Goal: Task Accomplishment & Management: Manage account settings

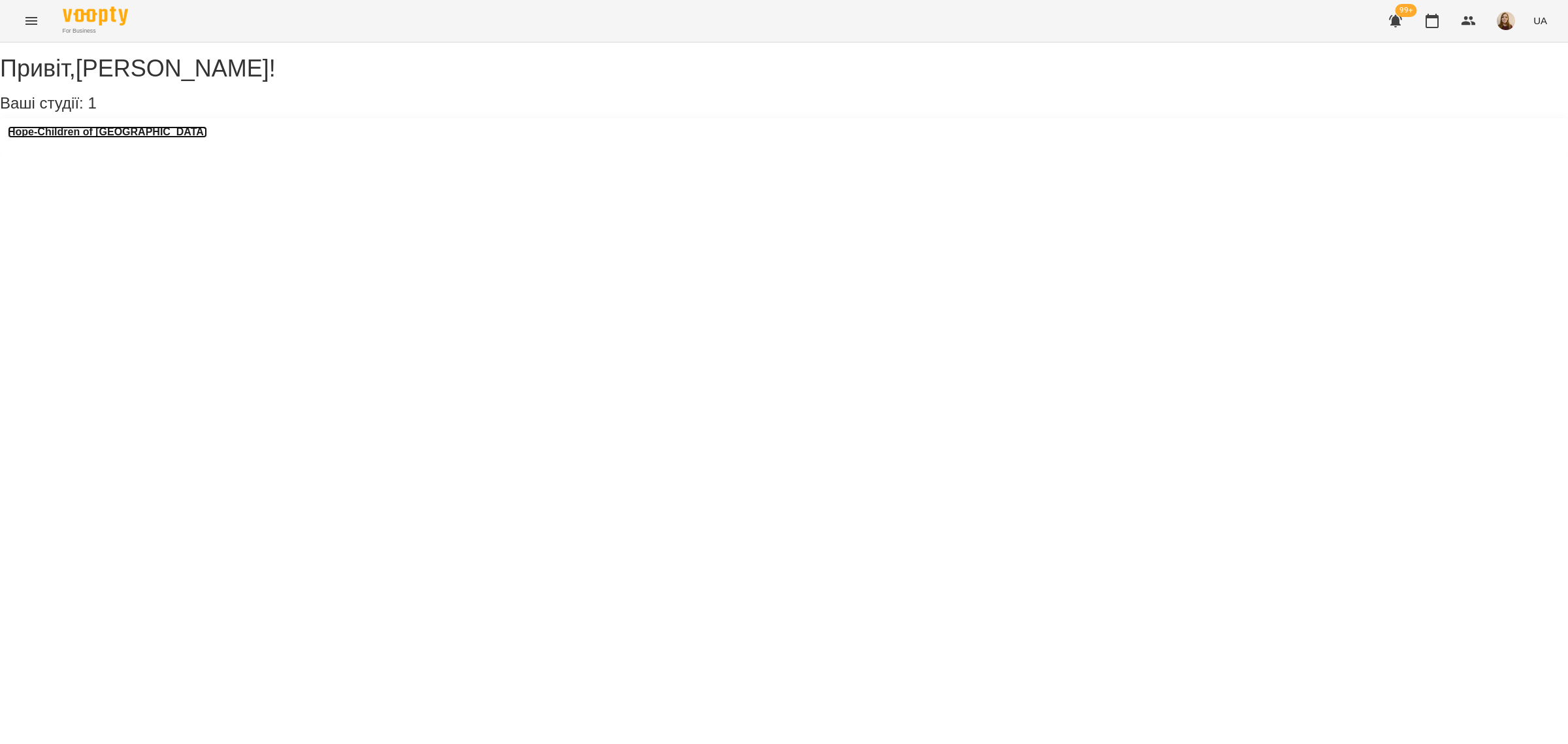
click at [119, 138] on h3 "Hope-Children of [GEOGRAPHIC_DATA]" at bounding box center [107, 131] width 200 height 11
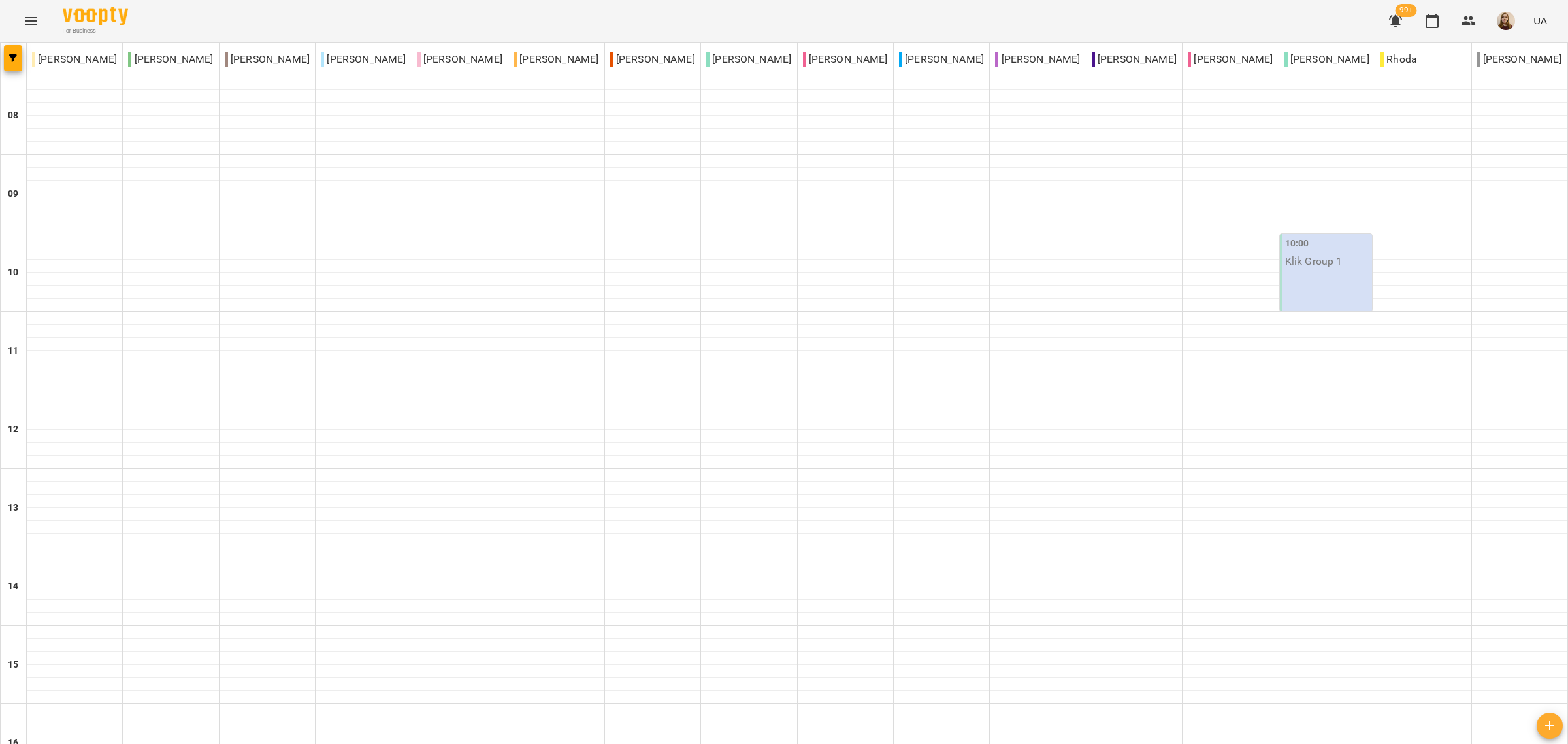
scroll to position [490, 0]
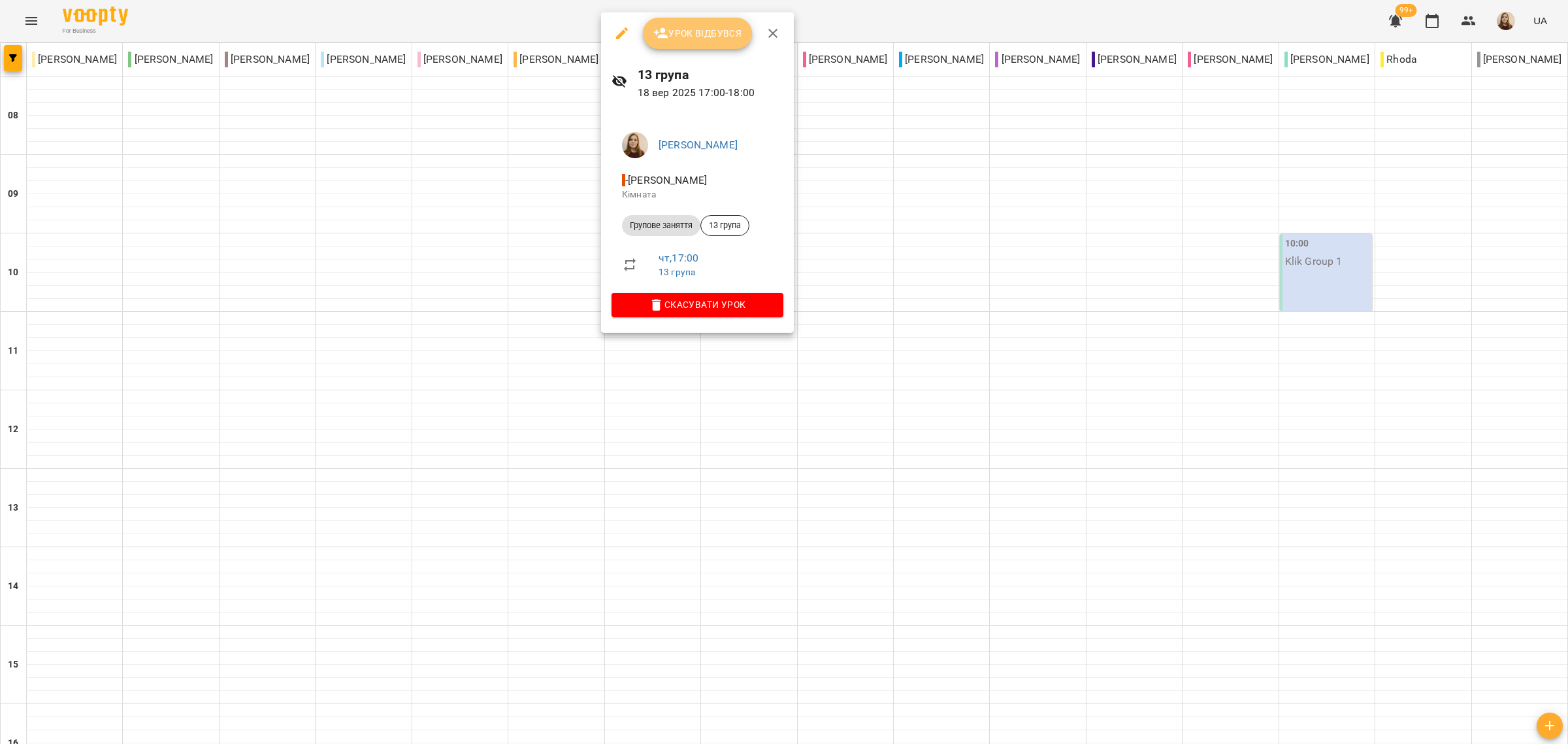
click at [655, 40] on icon "button" at bounding box center [661, 33] width 16 height 16
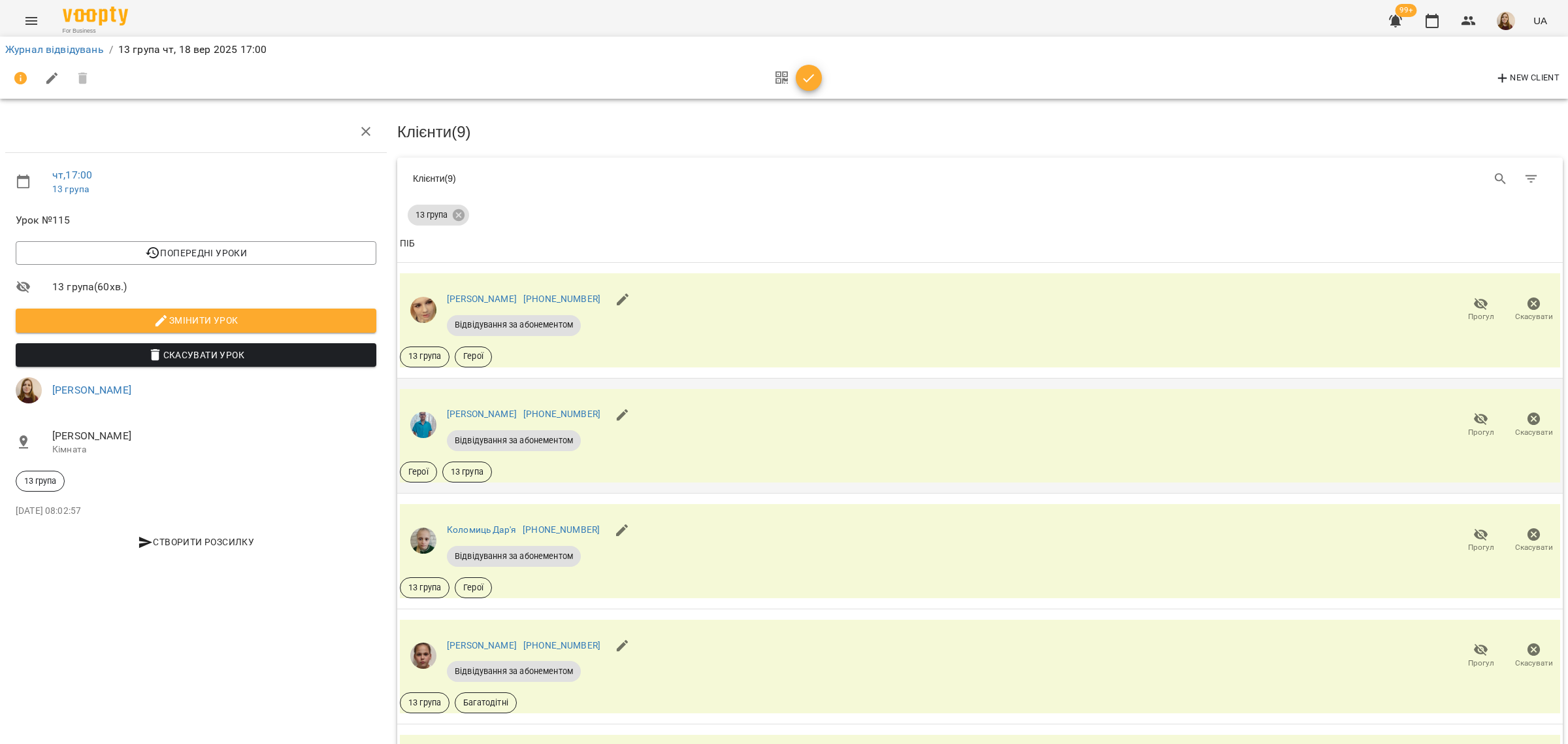
scroll to position [82, 0]
click at [1474, 297] on icon "button" at bounding box center [1481, 303] width 14 height 12
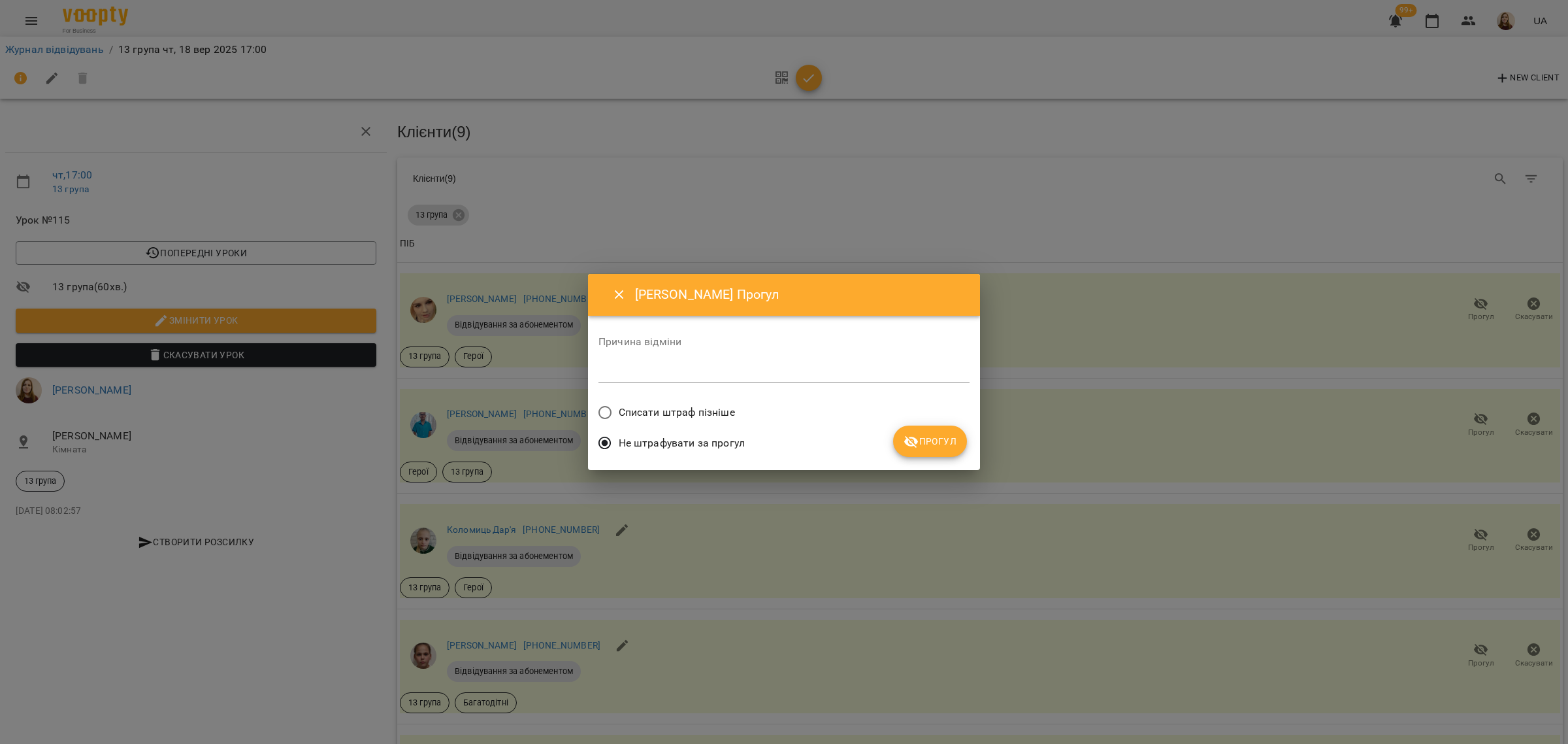
click at [904, 449] on button "Прогул" at bounding box center [930, 441] width 74 height 32
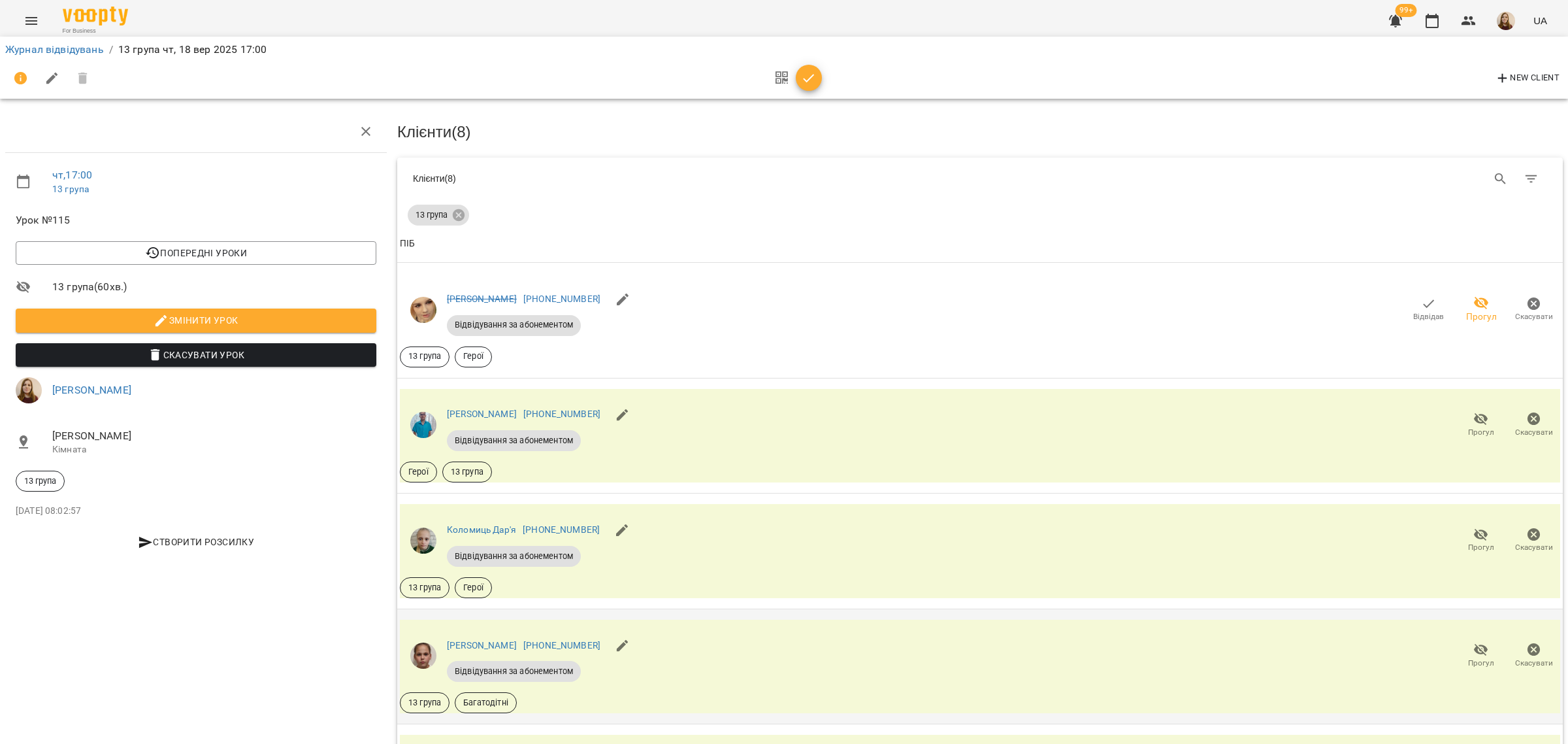
scroll to position [245, 0]
click at [1474, 527] on icon "button" at bounding box center [1482, 535] width 16 height 16
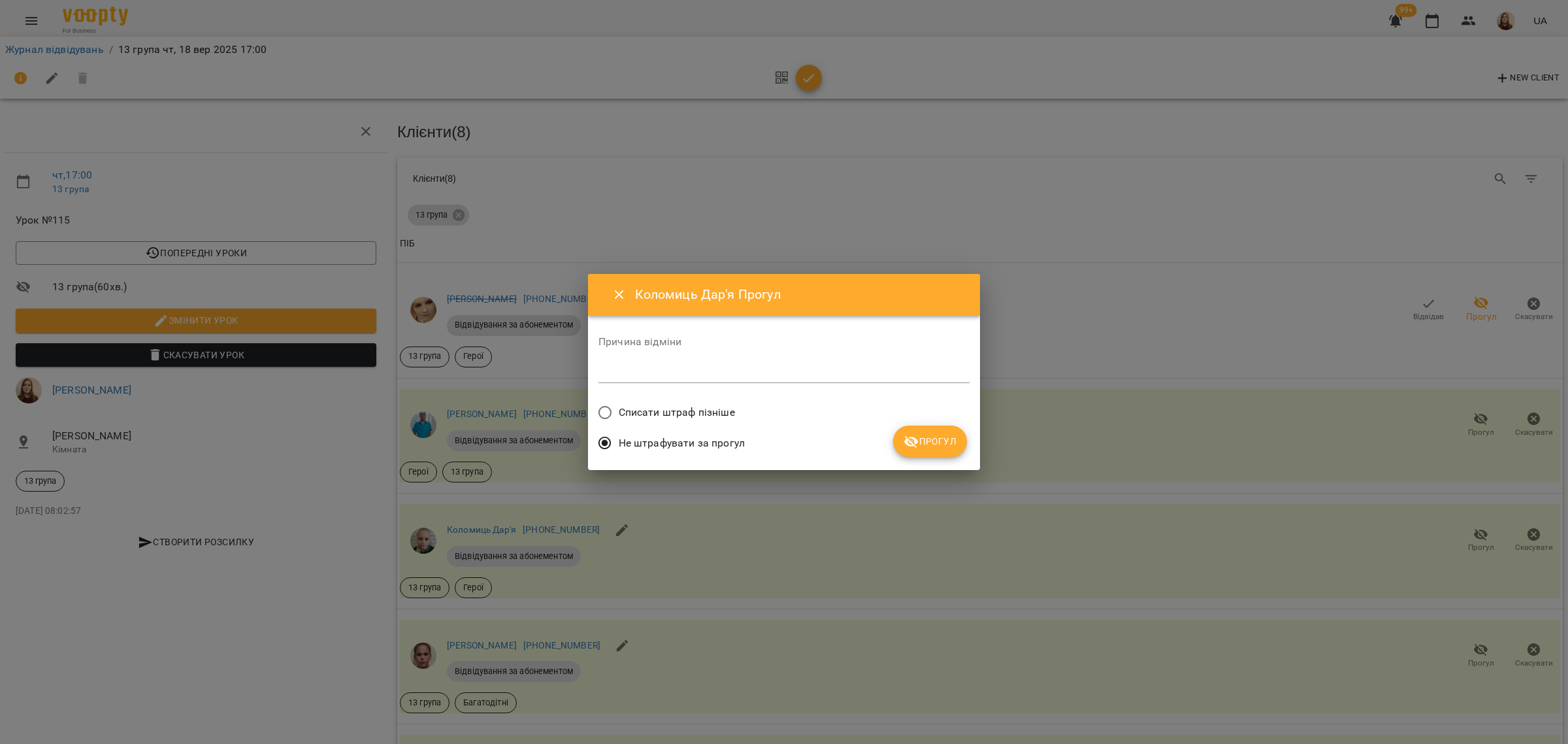
click at [919, 442] on icon "submit" at bounding box center [912, 441] width 16 height 16
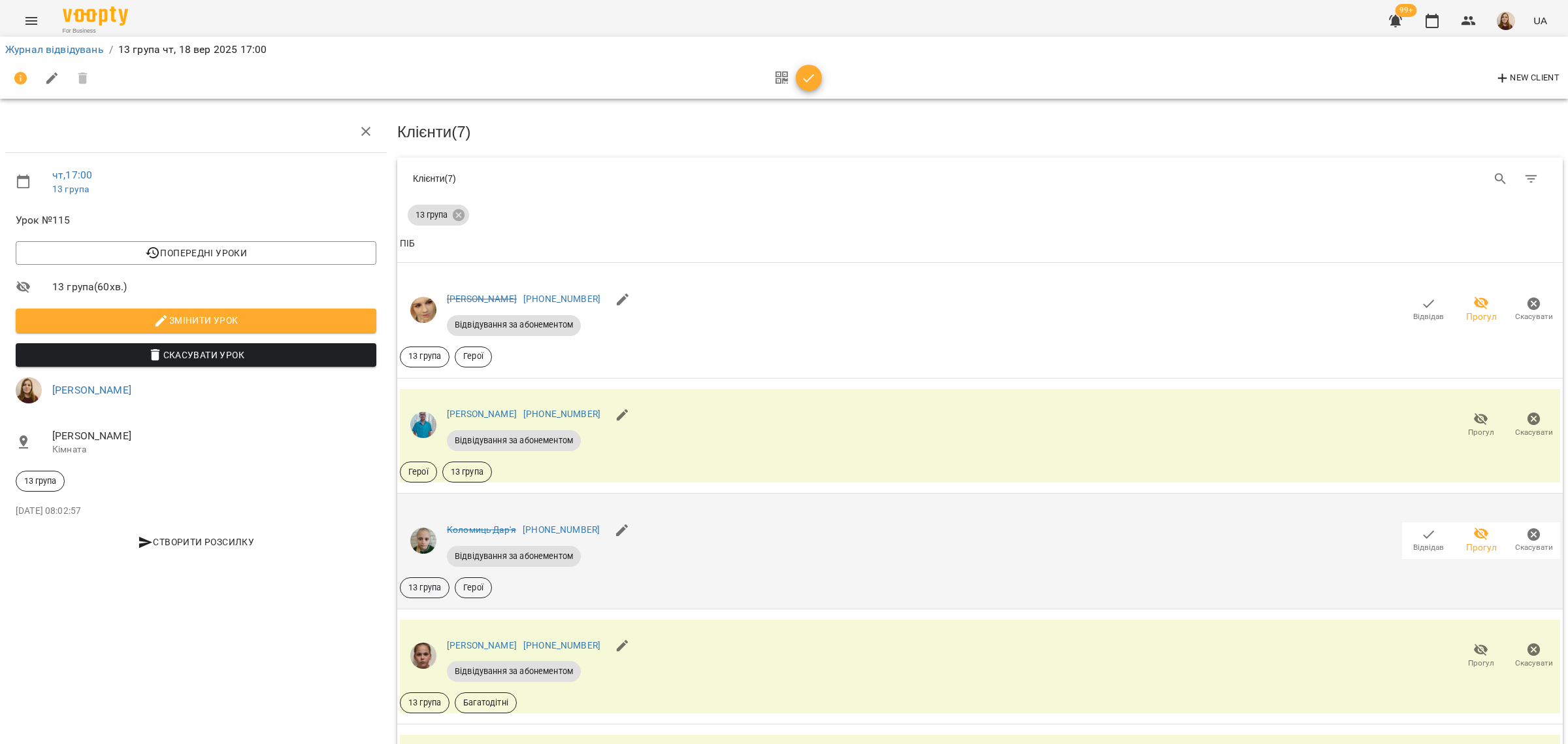
scroll to position [408, 0]
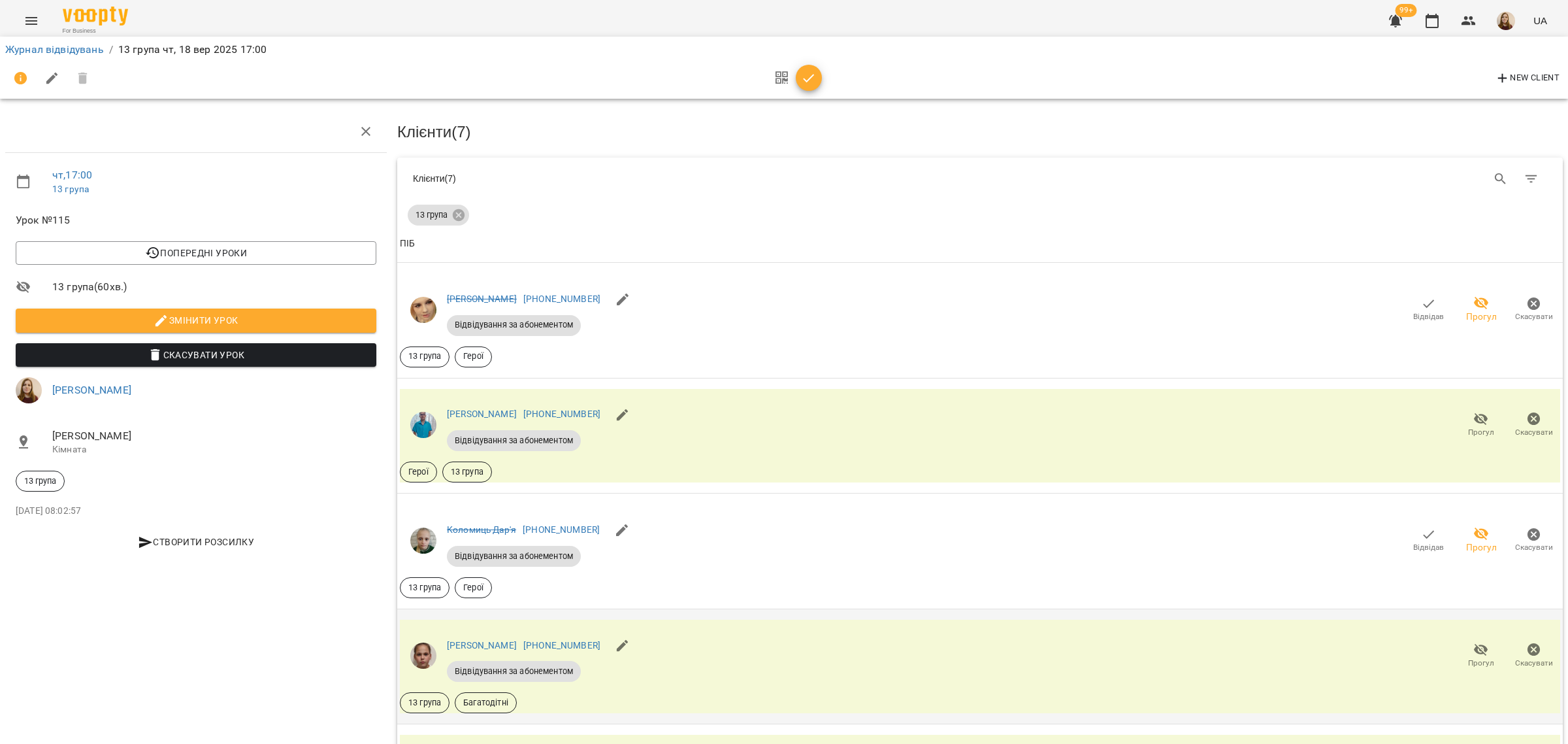
click at [1472, 658] on span "Прогул" at bounding box center [1482, 663] width 26 height 11
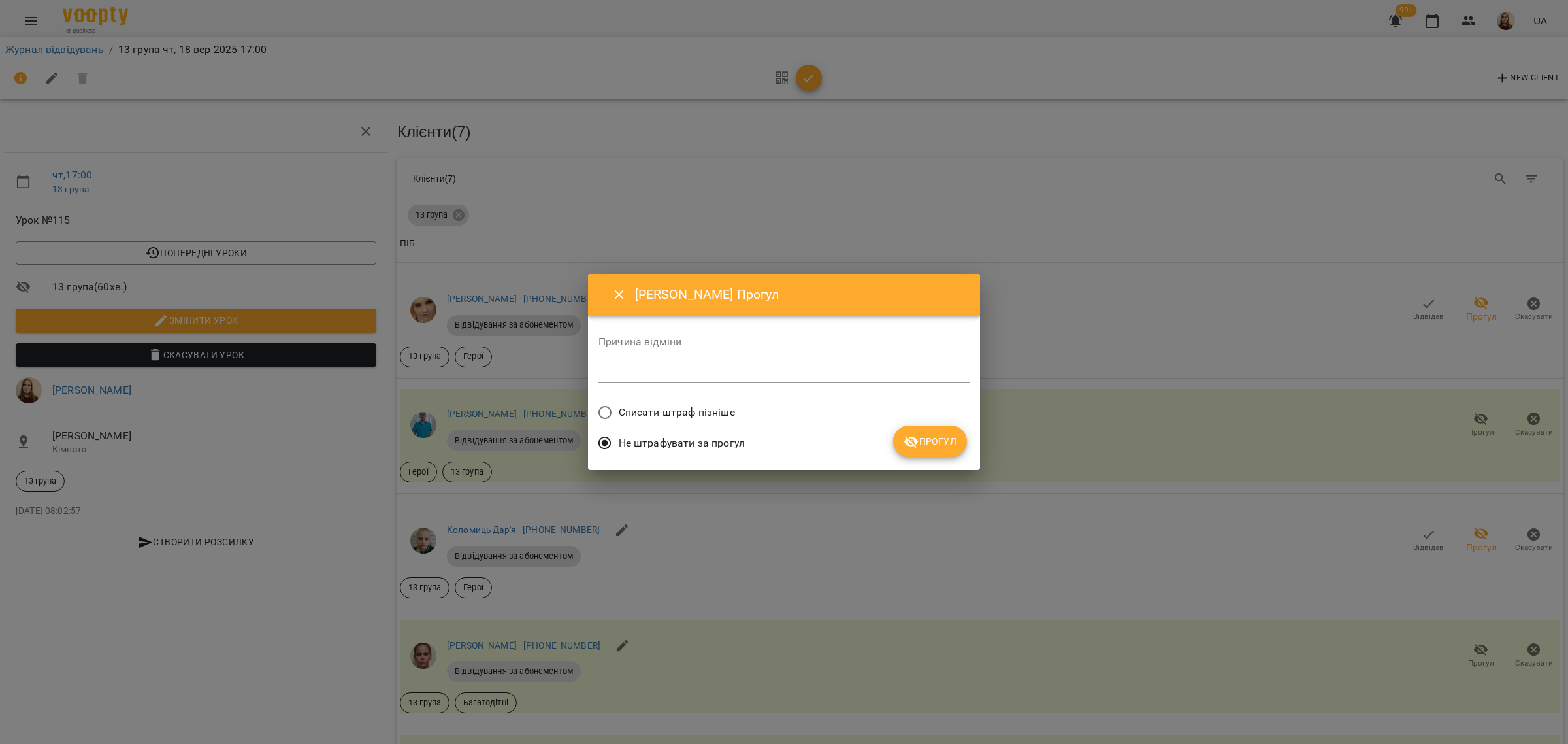
click at [943, 430] on button "Прогул" at bounding box center [930, 441] width 74 height 32
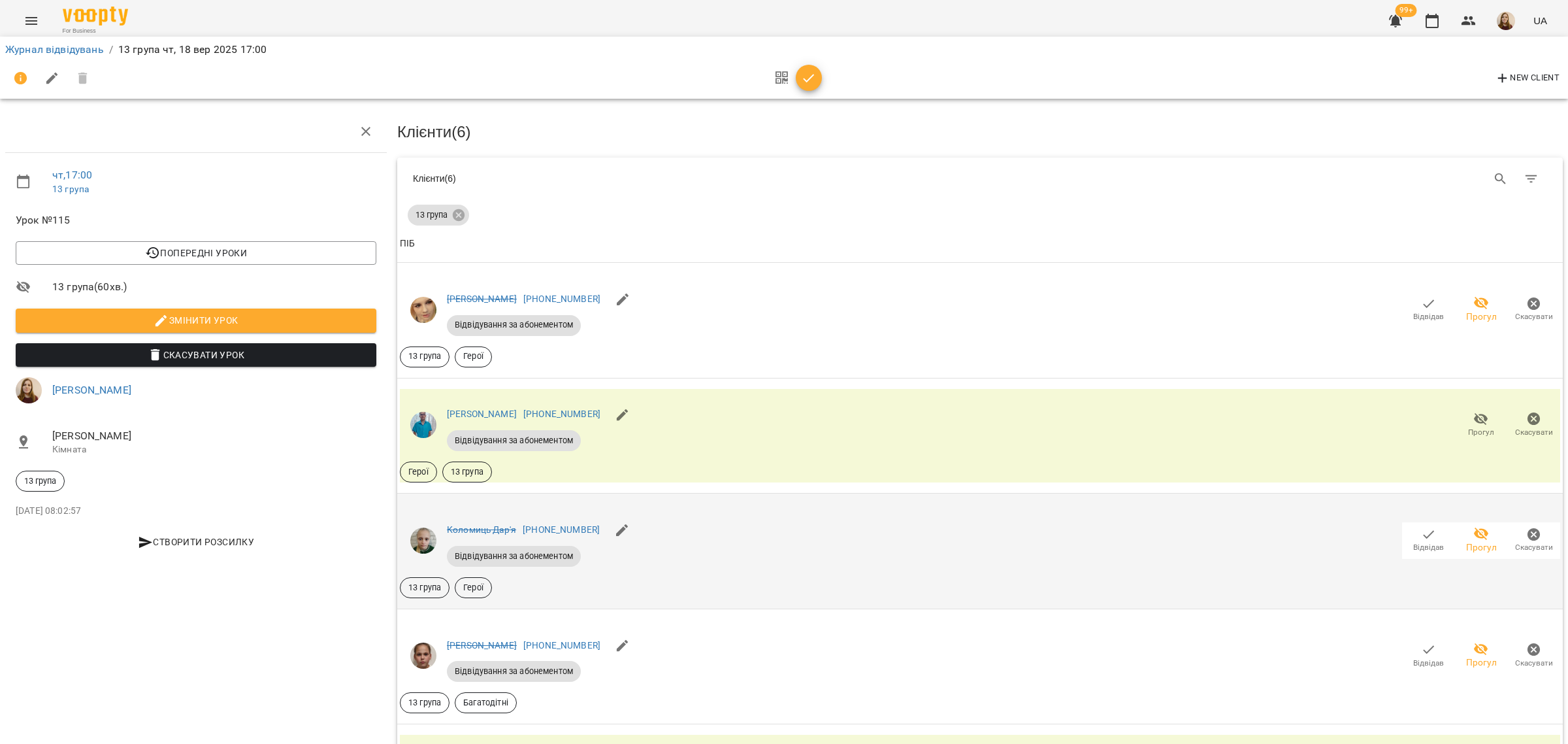
scroll to position [619, 0]
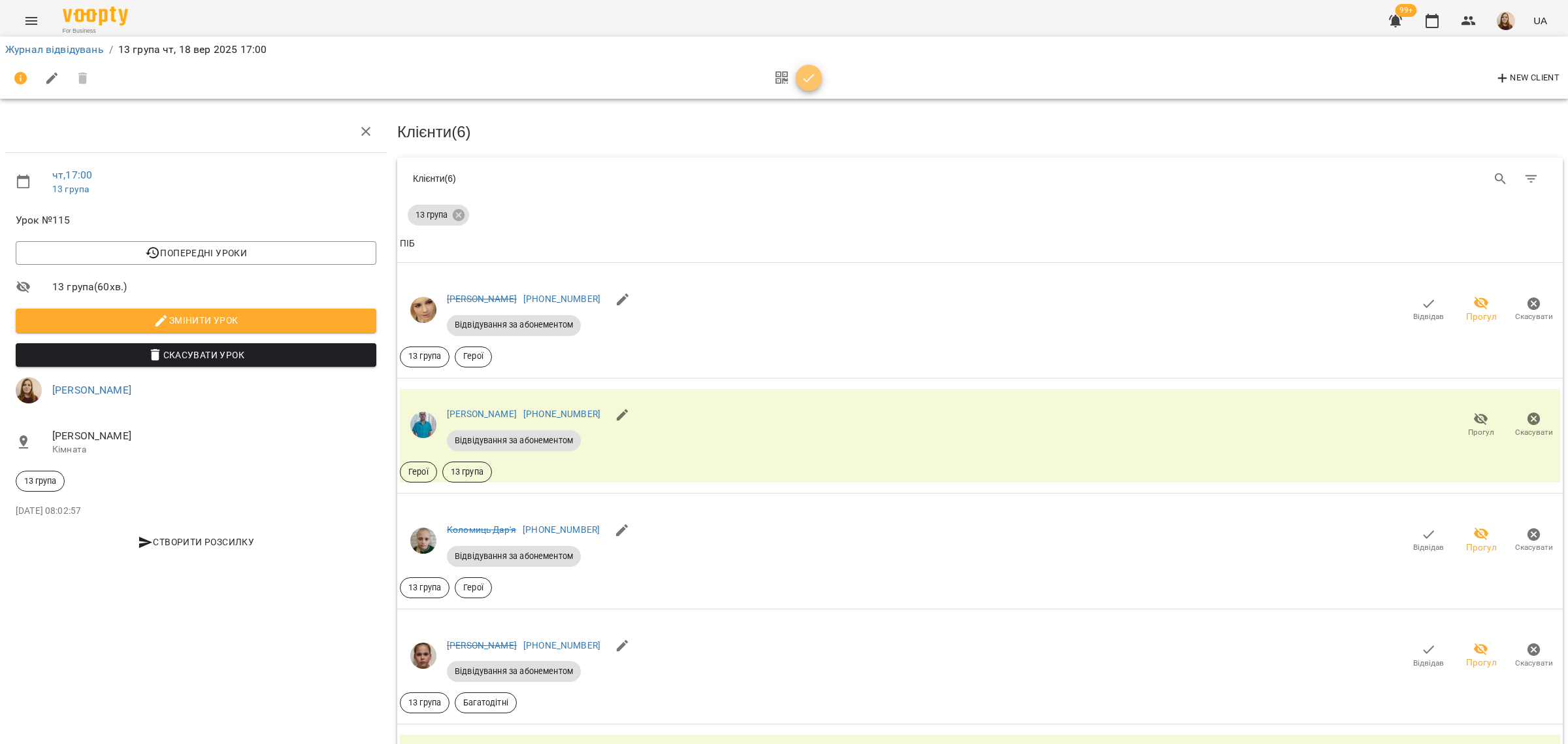
click at [817, 80] on span "button" at bounding box center [809, 78] width 26 height 16
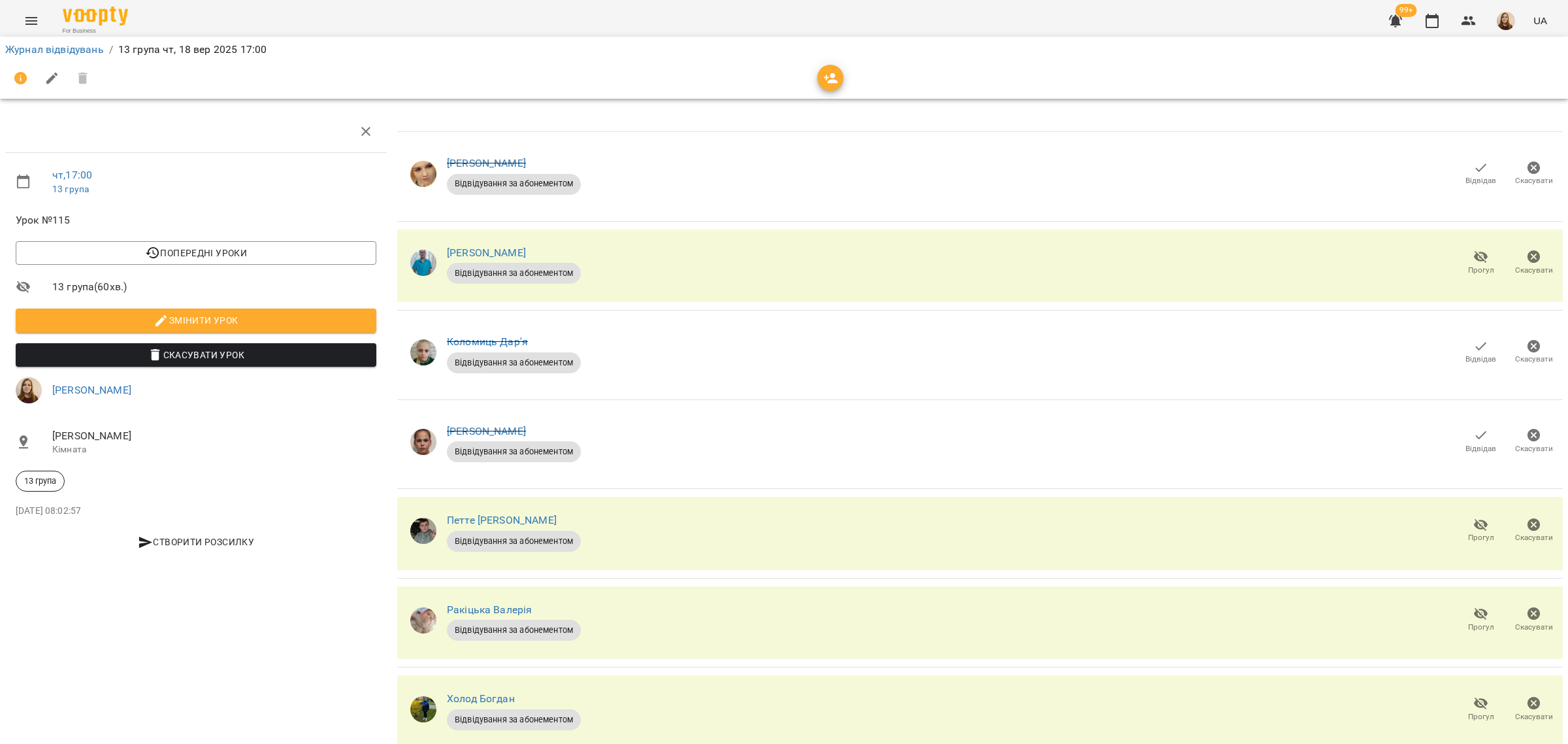
scroll to position [0, 0]
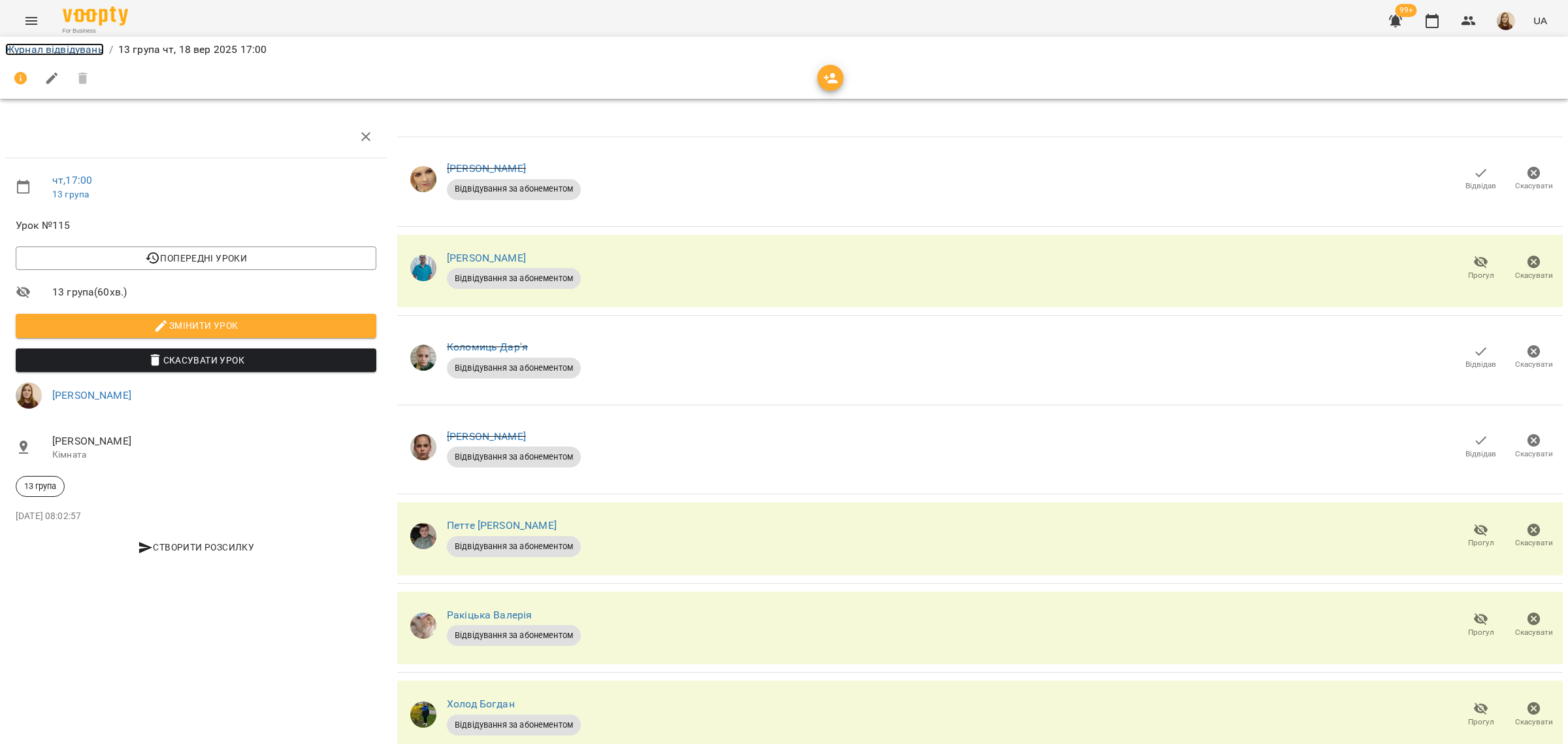
click at [47, 43] on link "Журнал відвідувань" at bounding box center [55, 49] width 98 height 12
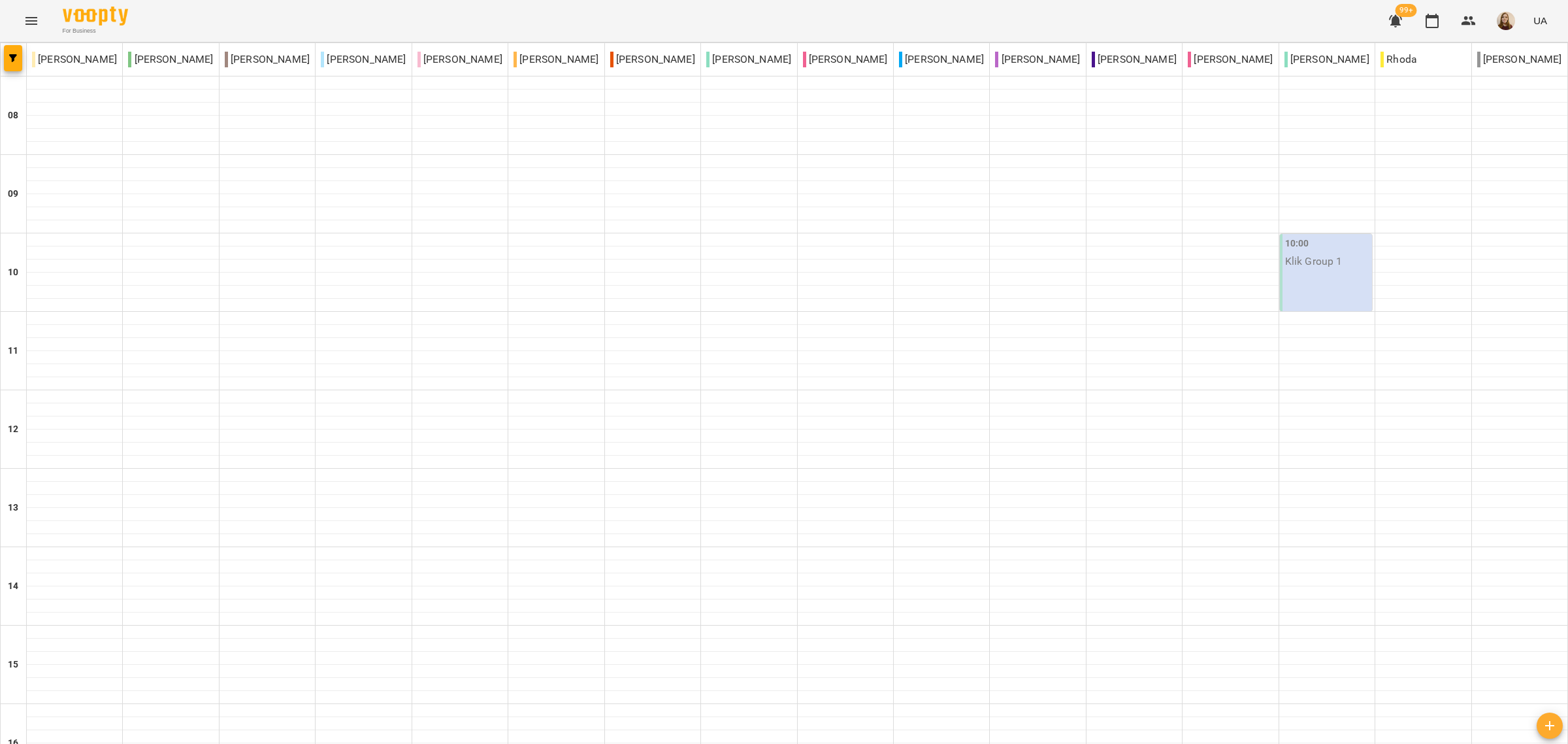
scroll to position [572, 0]
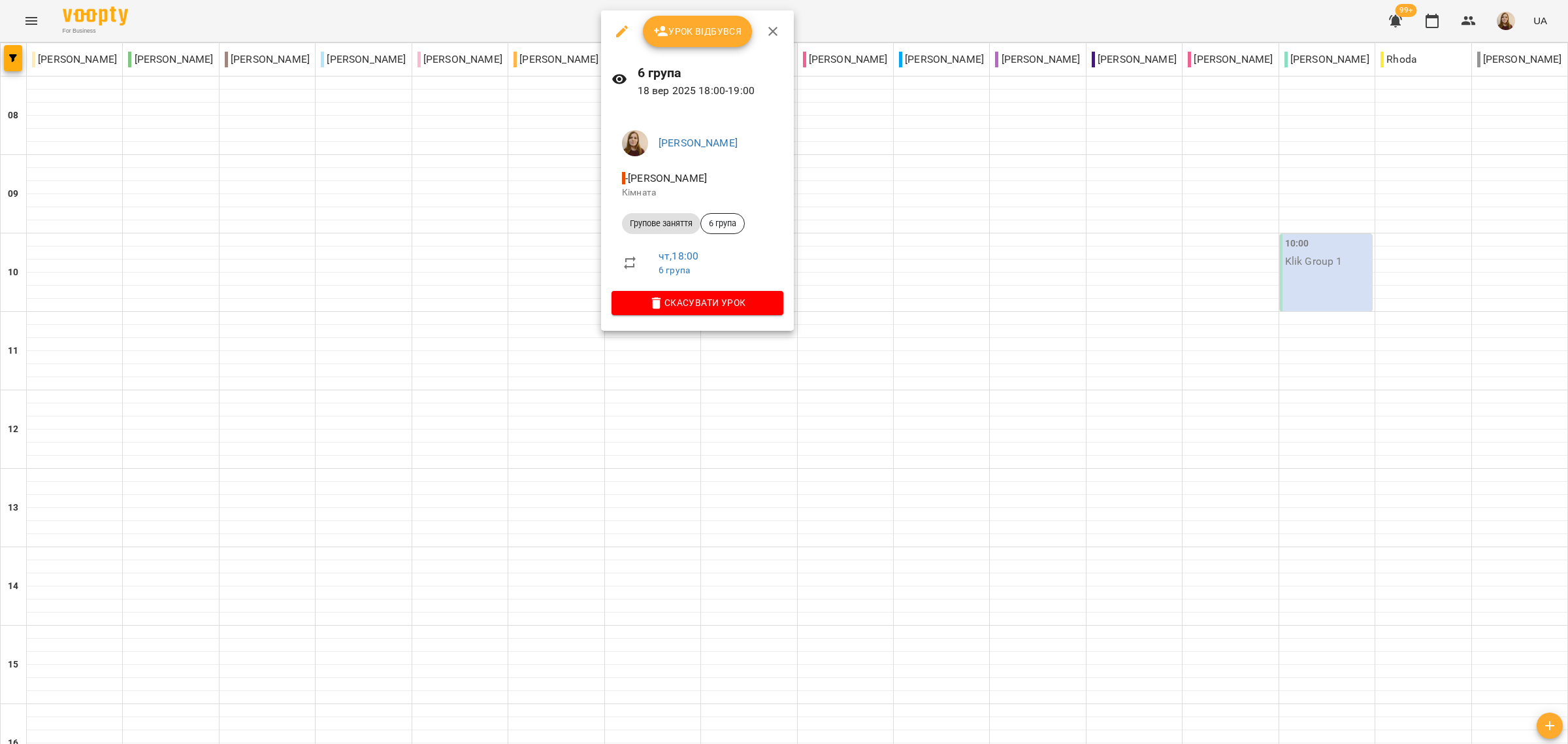
click at [698, 26] on span "Урок відбувся" at bounding box center [697, 32] width 89 height 16
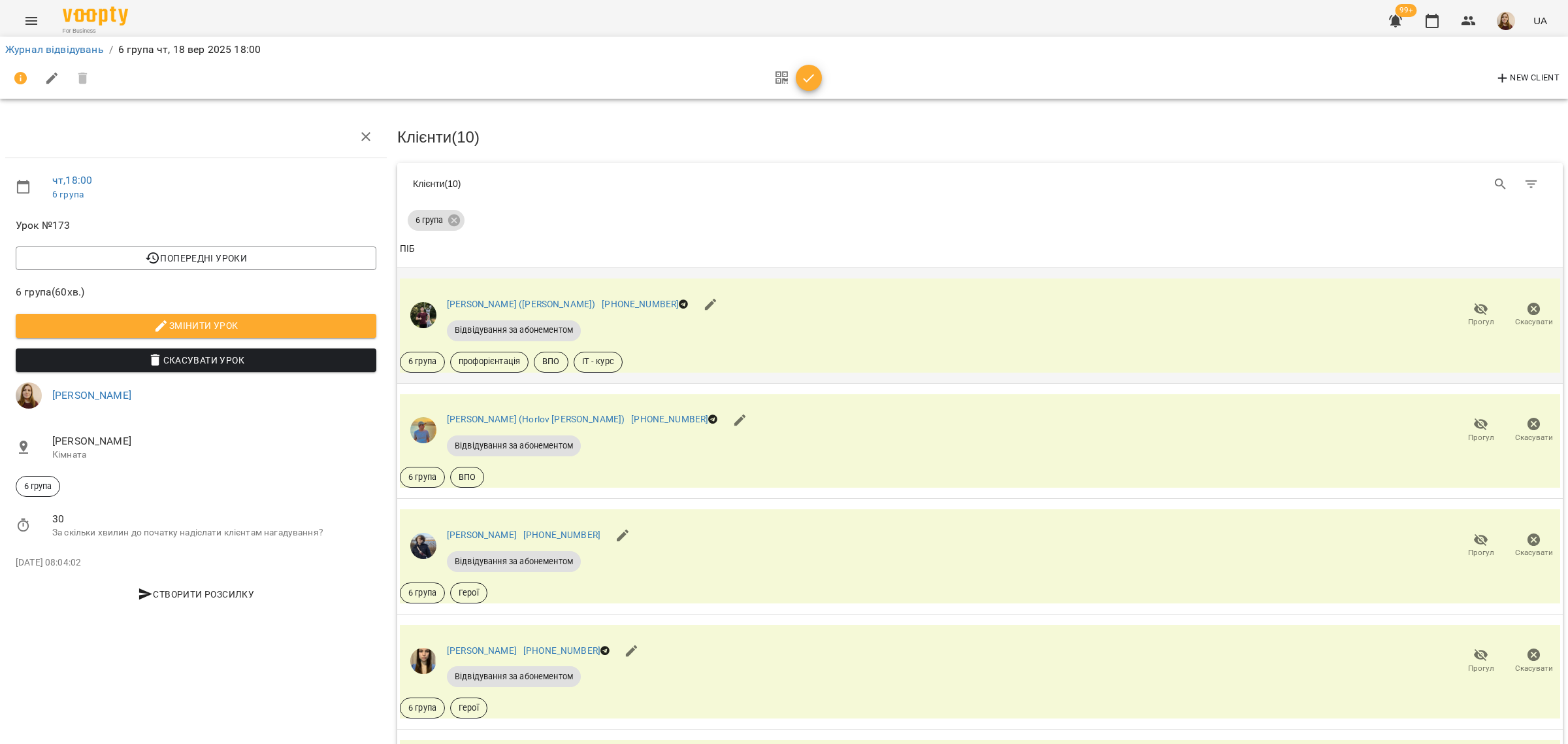
click at [1474, 311] on icon "button" at bounding box center [1482, 310] width 16 height 16
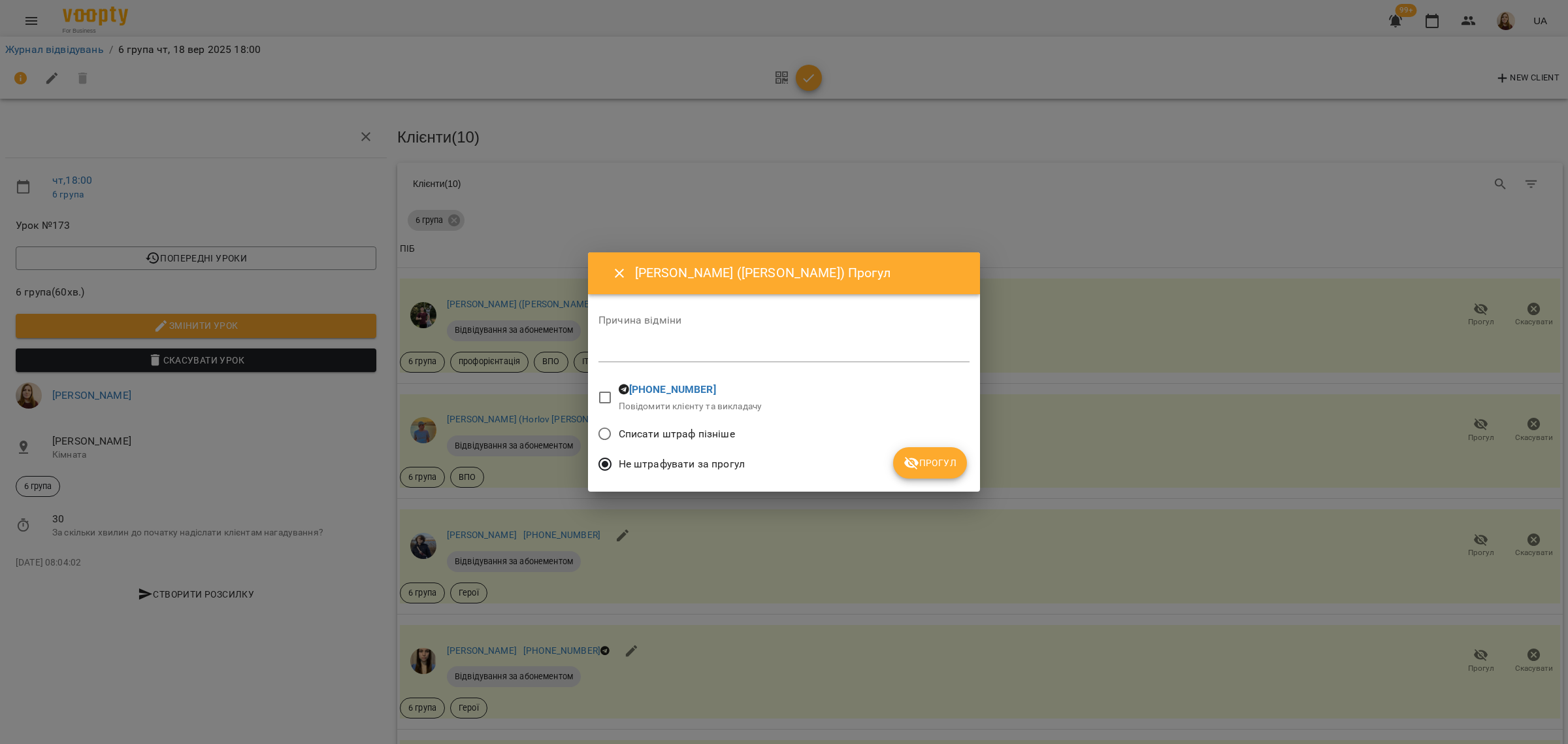
click at [948, 462] on span "Прогул" at bounding box center [930, 463] width 53 height 16
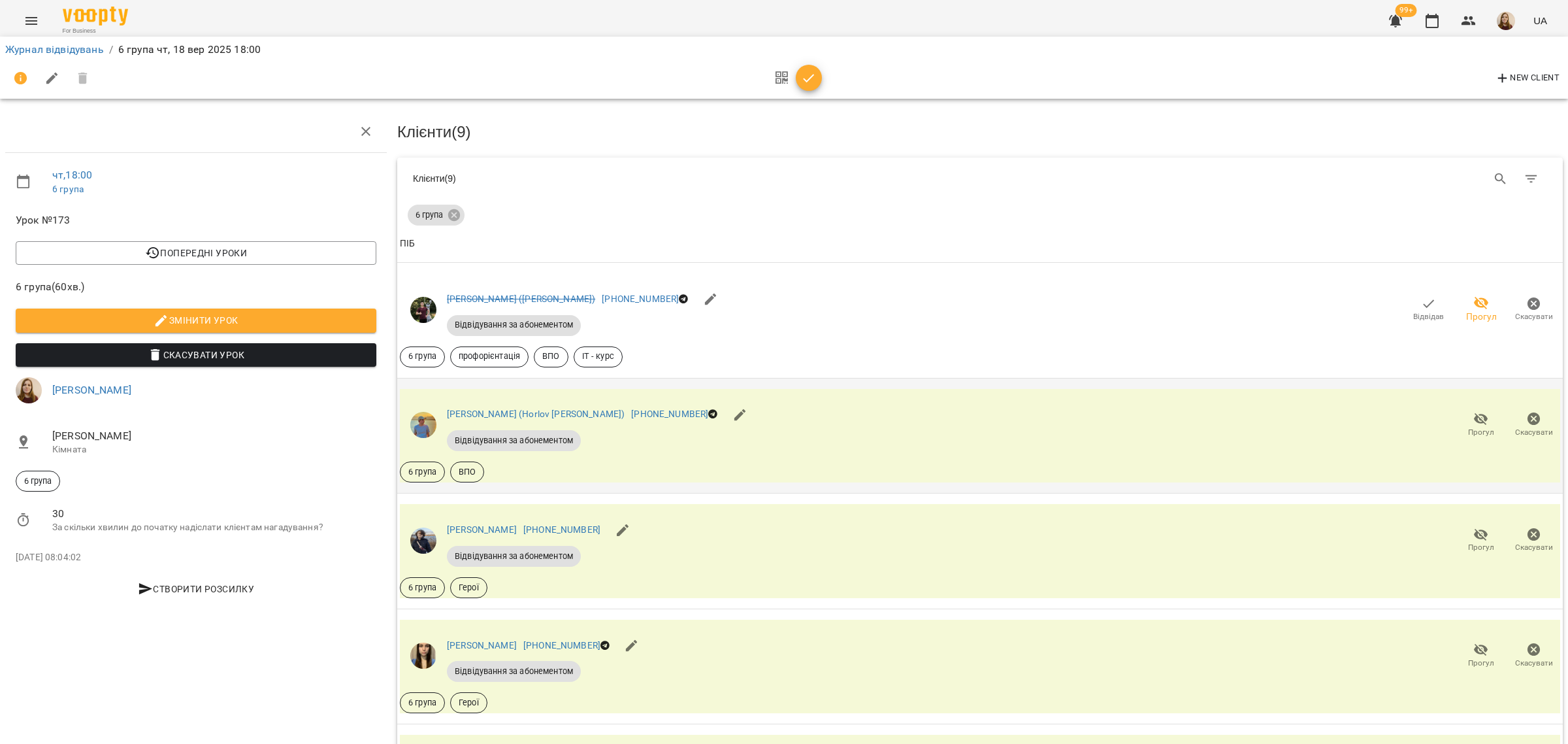
scroll to position [164, 0]
click at [1474, 411] on icon "button" at bounding box center [1482, 419] width 16 height 16
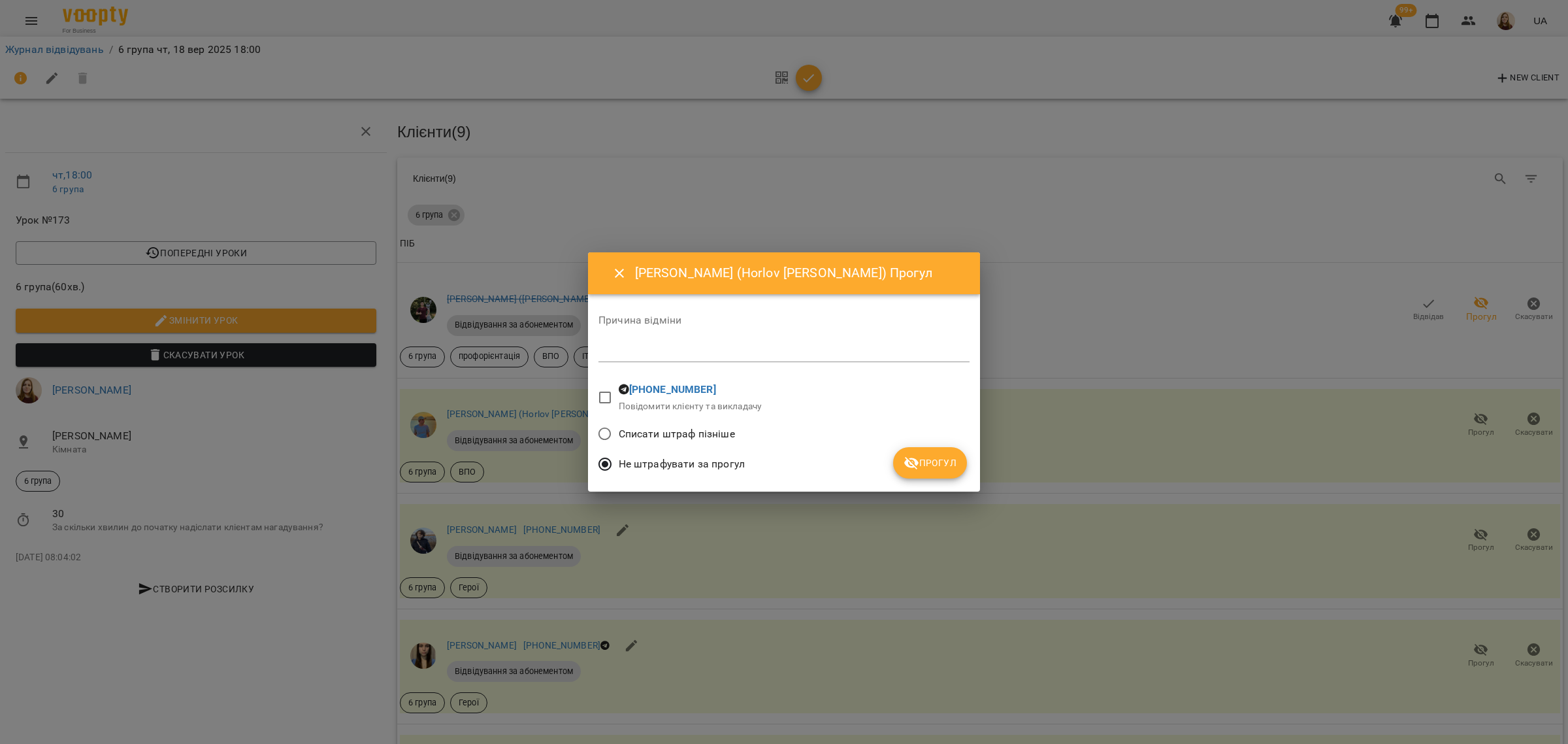
click at [925, 465] on span "Прогул" at bounding box center [930, 463] width 53 height 16
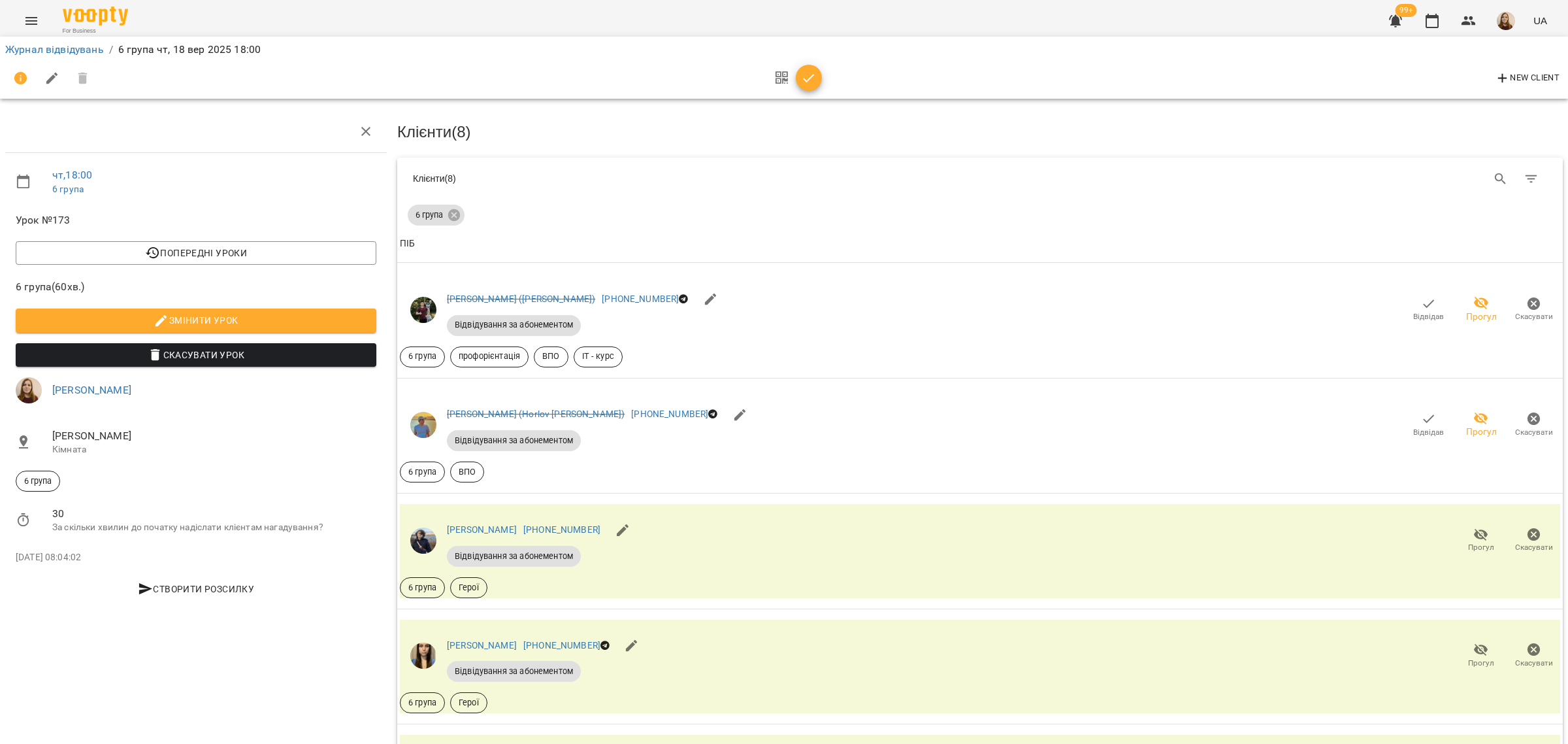
scroll to position [653, 0]
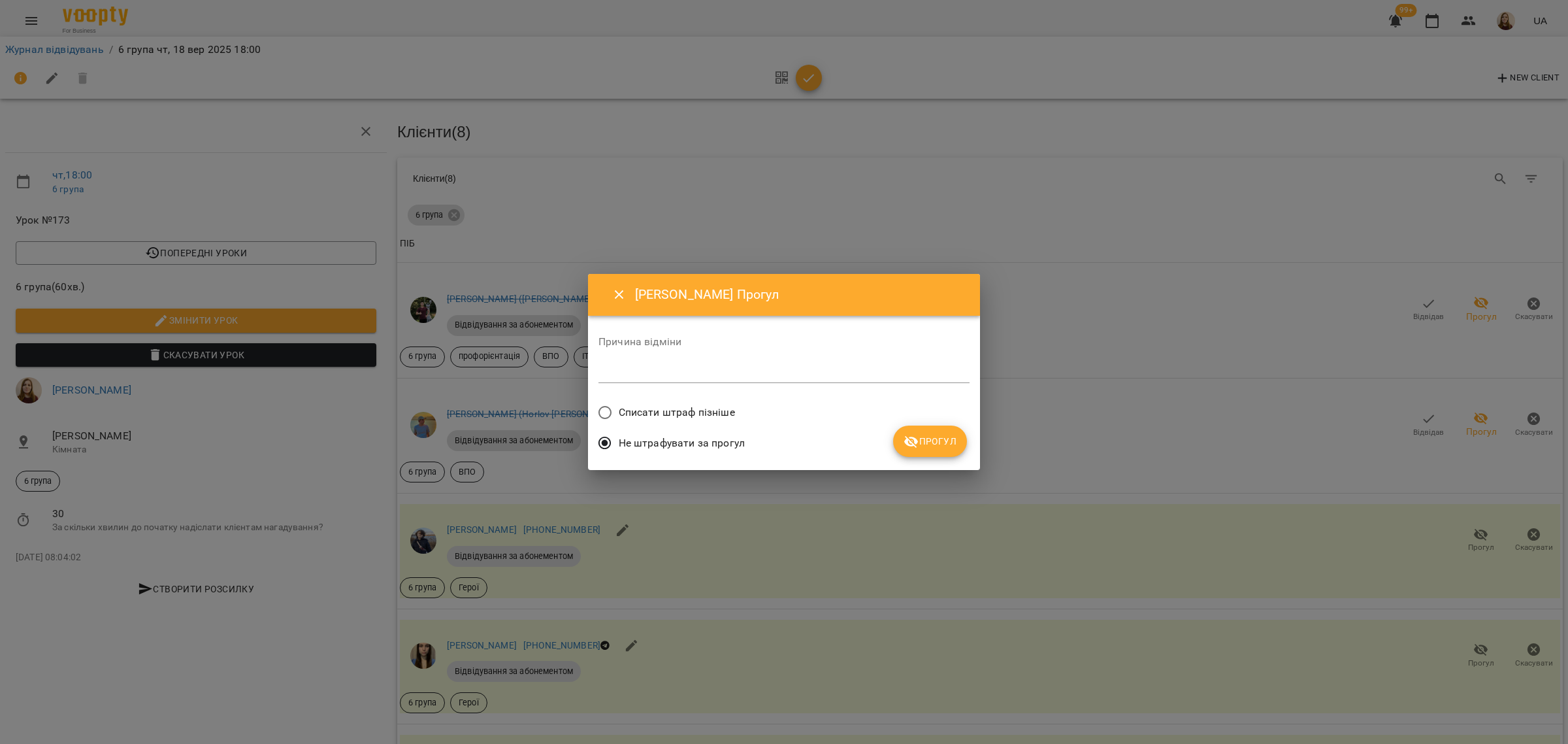
click at [933, 444] on span "Прогул" at bounding box center [930, 441] width 53 height 16
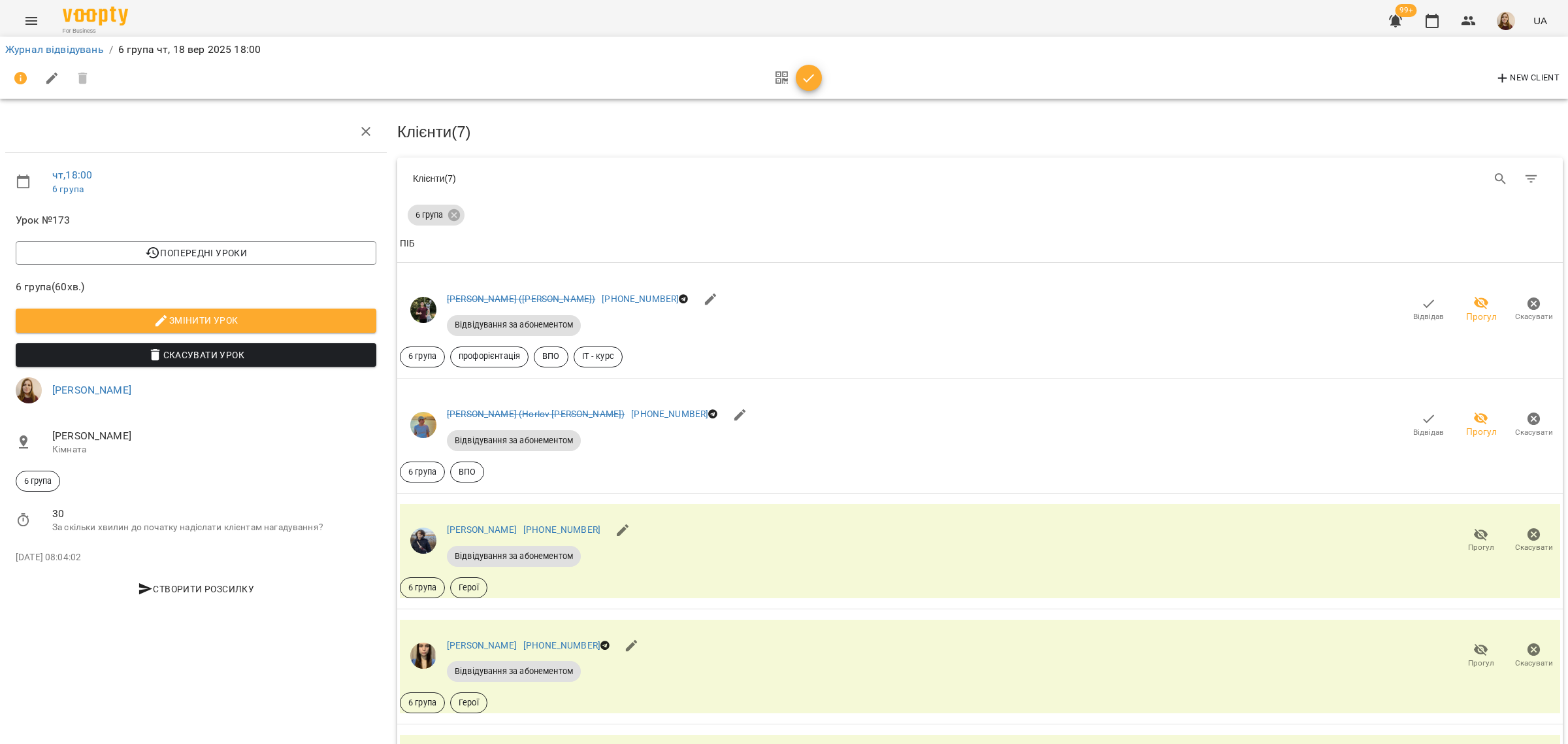
scroll to position [734, 0]
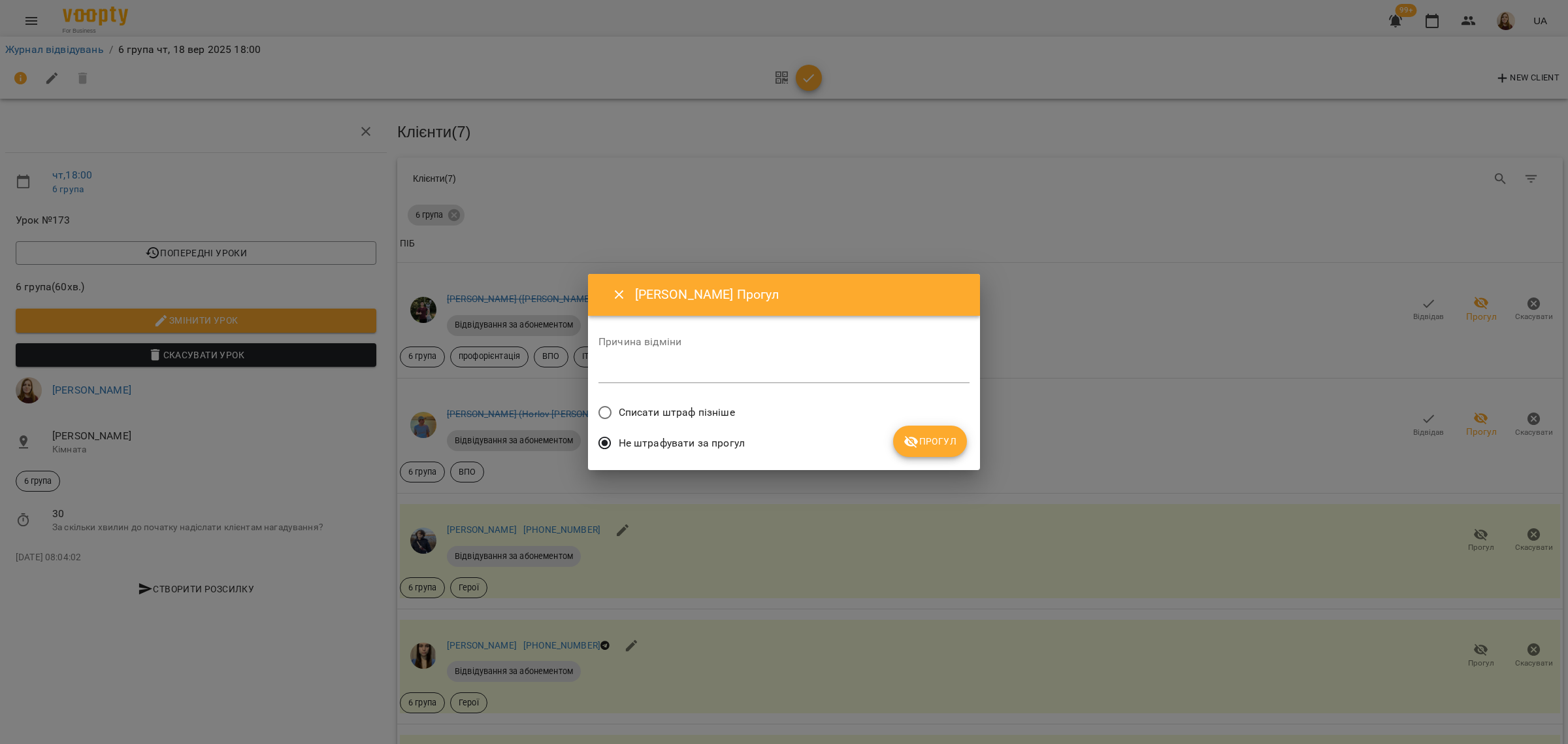
click at [916, 447] on icon "submit" at bounding box center [911, 442] width 14 height 12
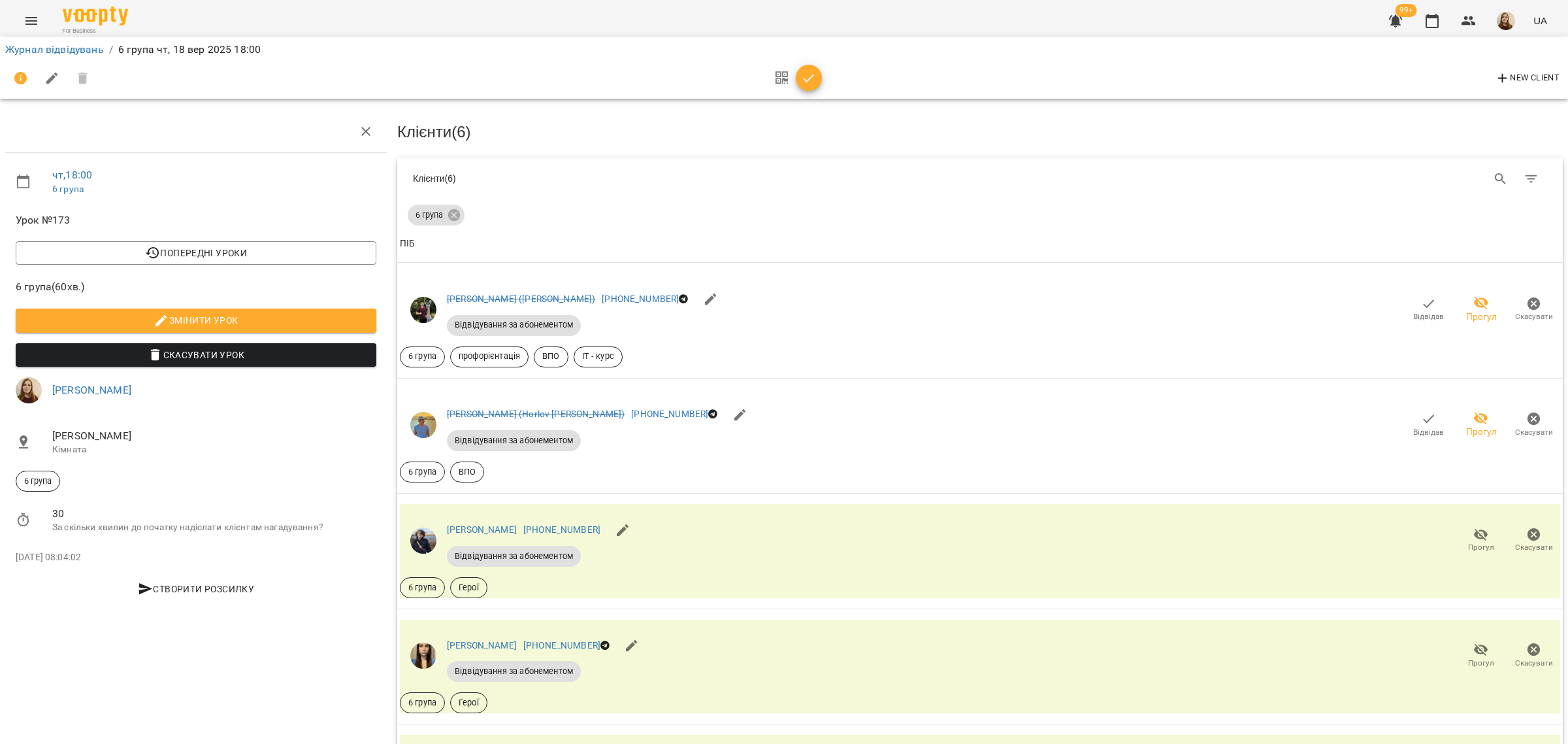
scroll to position [407, 0]
click at [1474, 642] on icon "button" at bounding box center [1482, 650] width 16 height 16
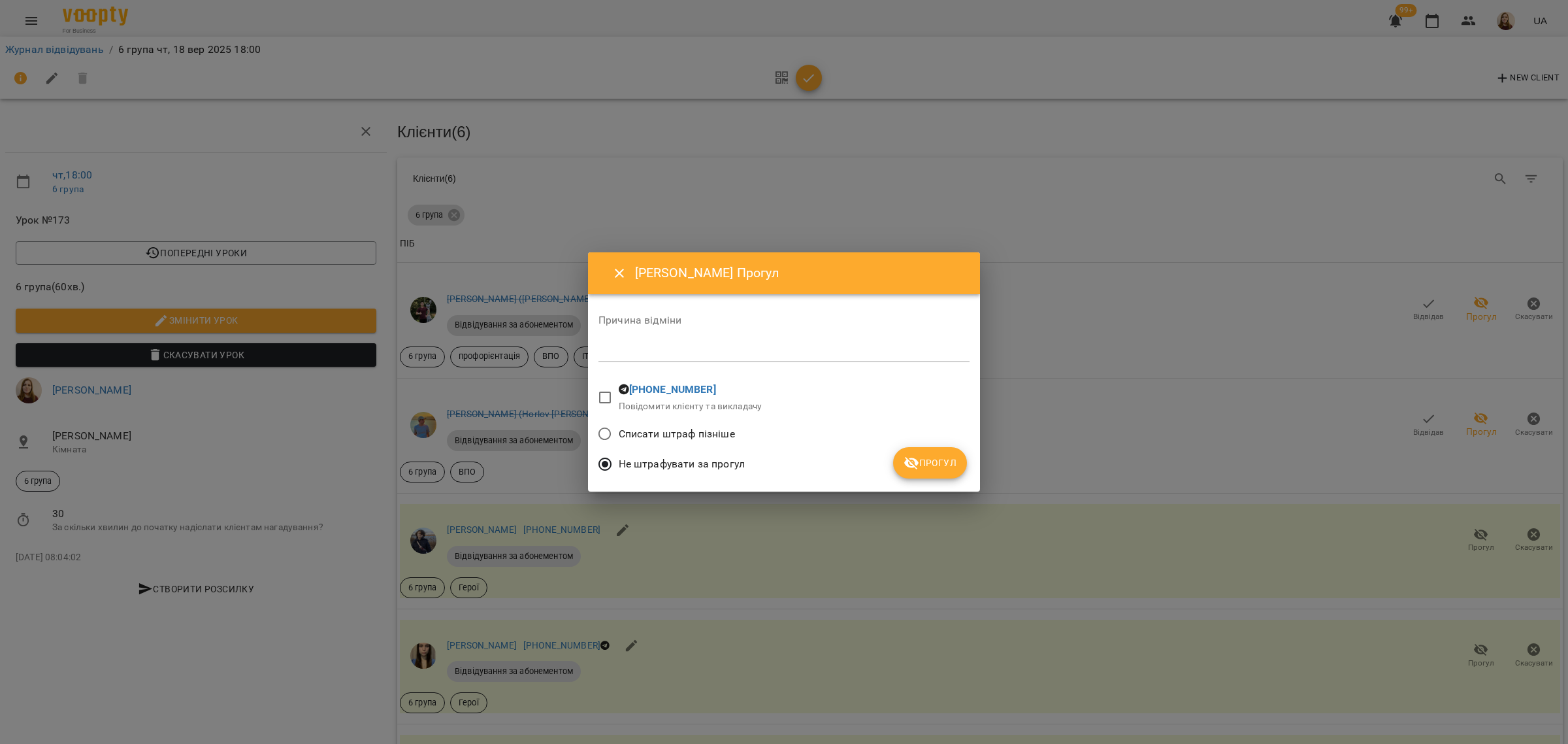
click at [914, 471] on button "Прогул" at bounding box center [930, 463] width 74 height 32
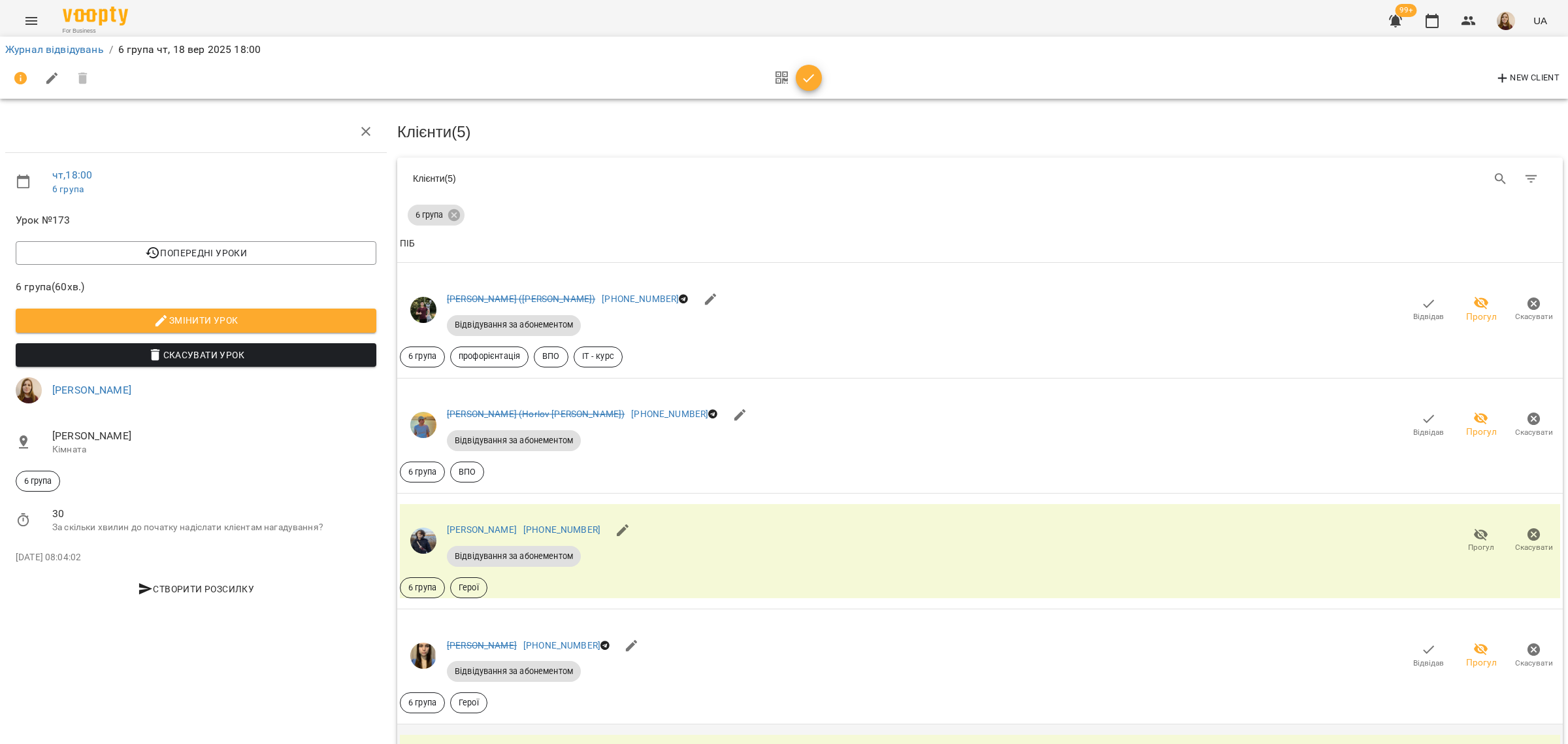
scroll to position [0, 0]
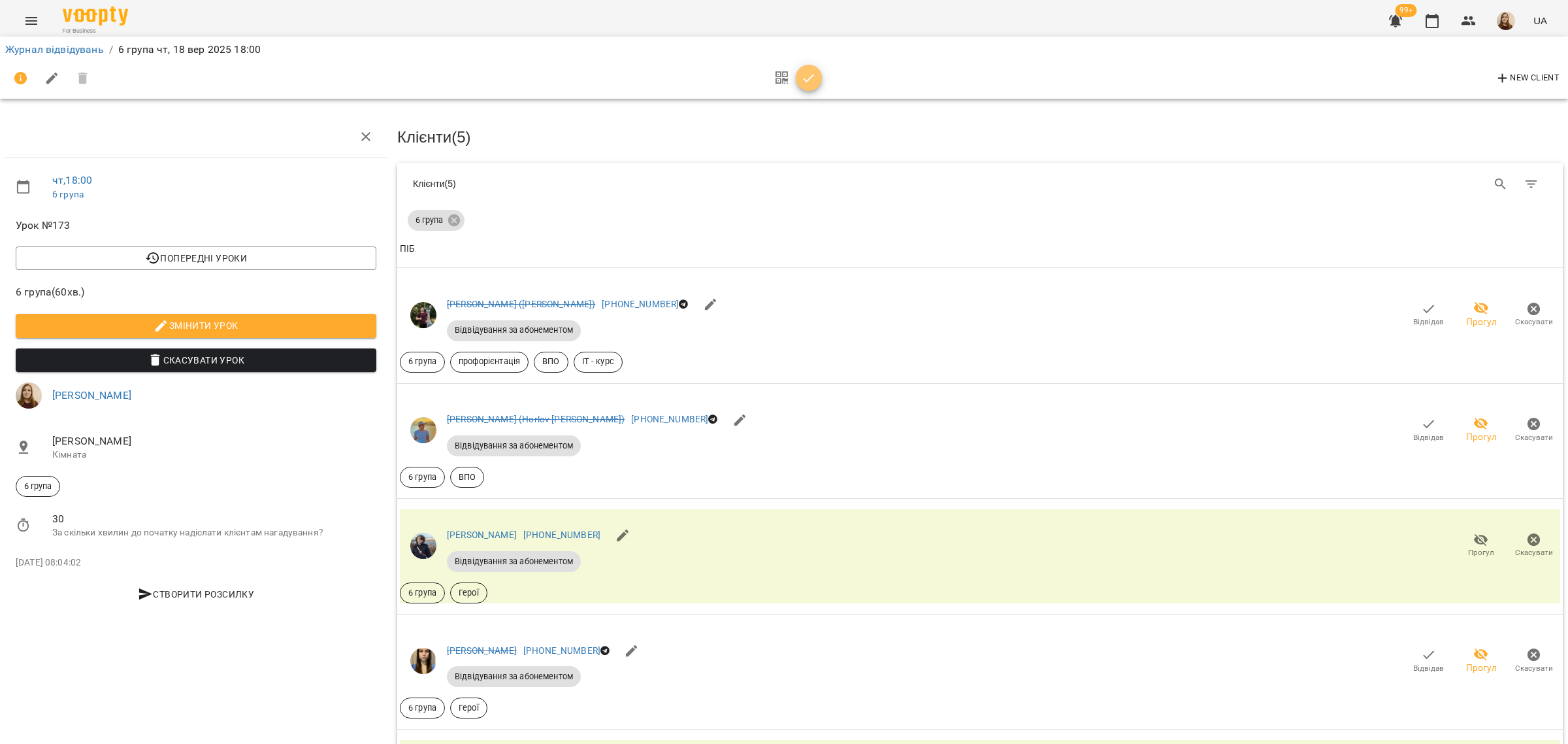
click at [814, 83] on icon "button" at bounding box center [809, 78] width 16 height 16
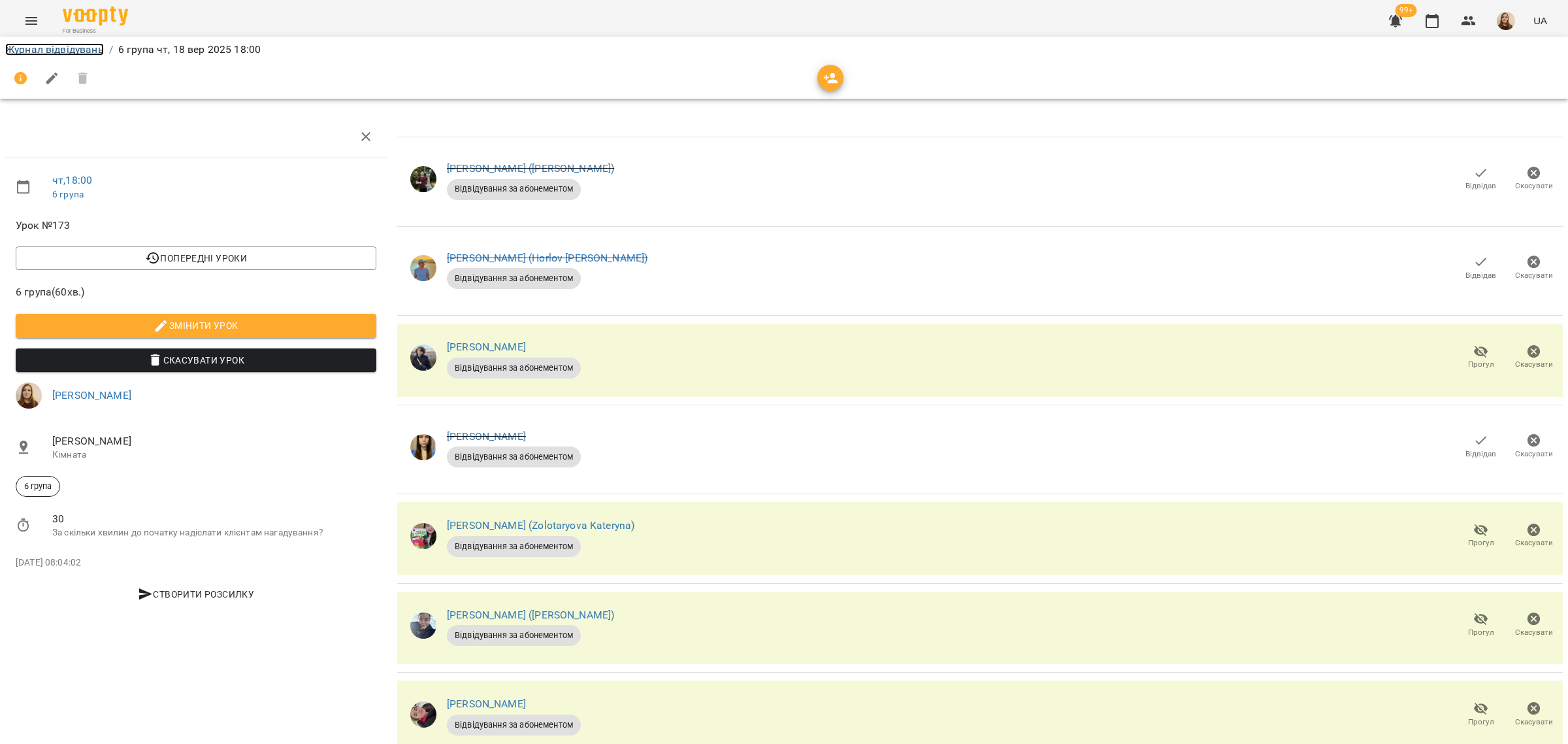
click at [74, 54] on link "Журнал відвідувань" at bounding box center [55, 49] width 98 height 12
